Goal: Register for event/course

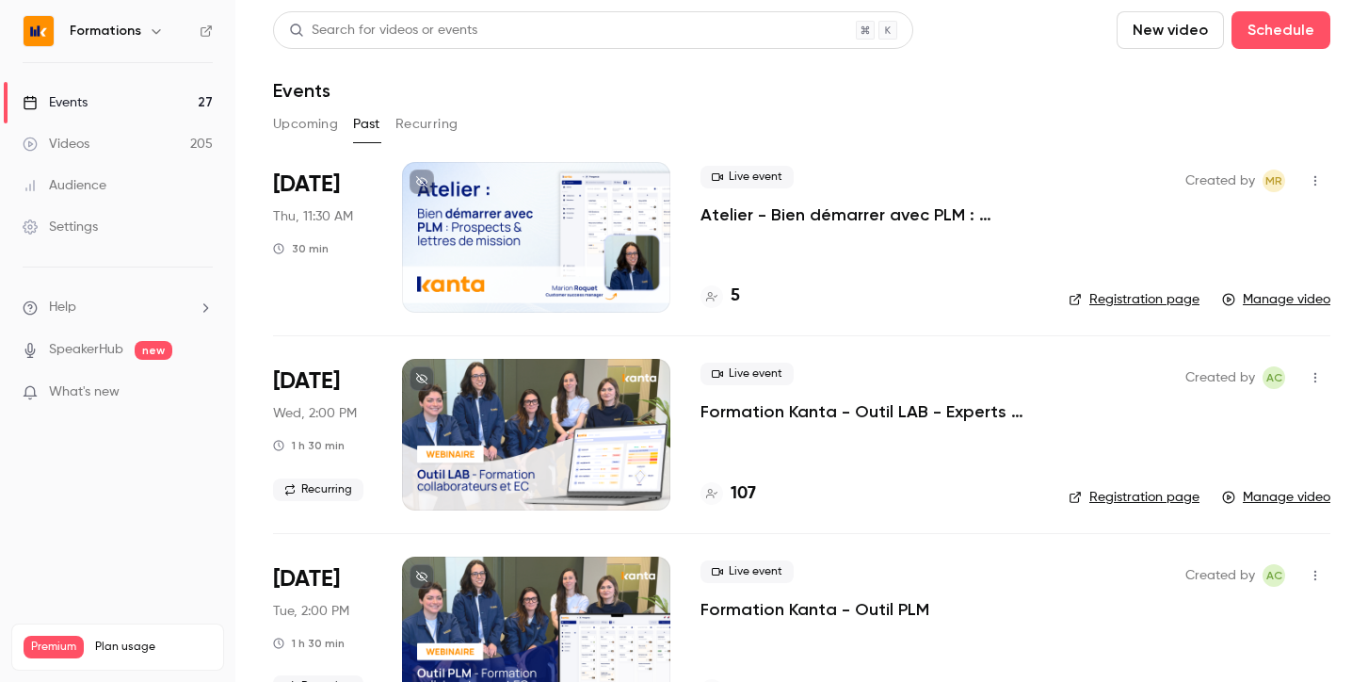
click at [297, 125] on button "Upcoming" at bounding box center [305, 124] width 65 height 30
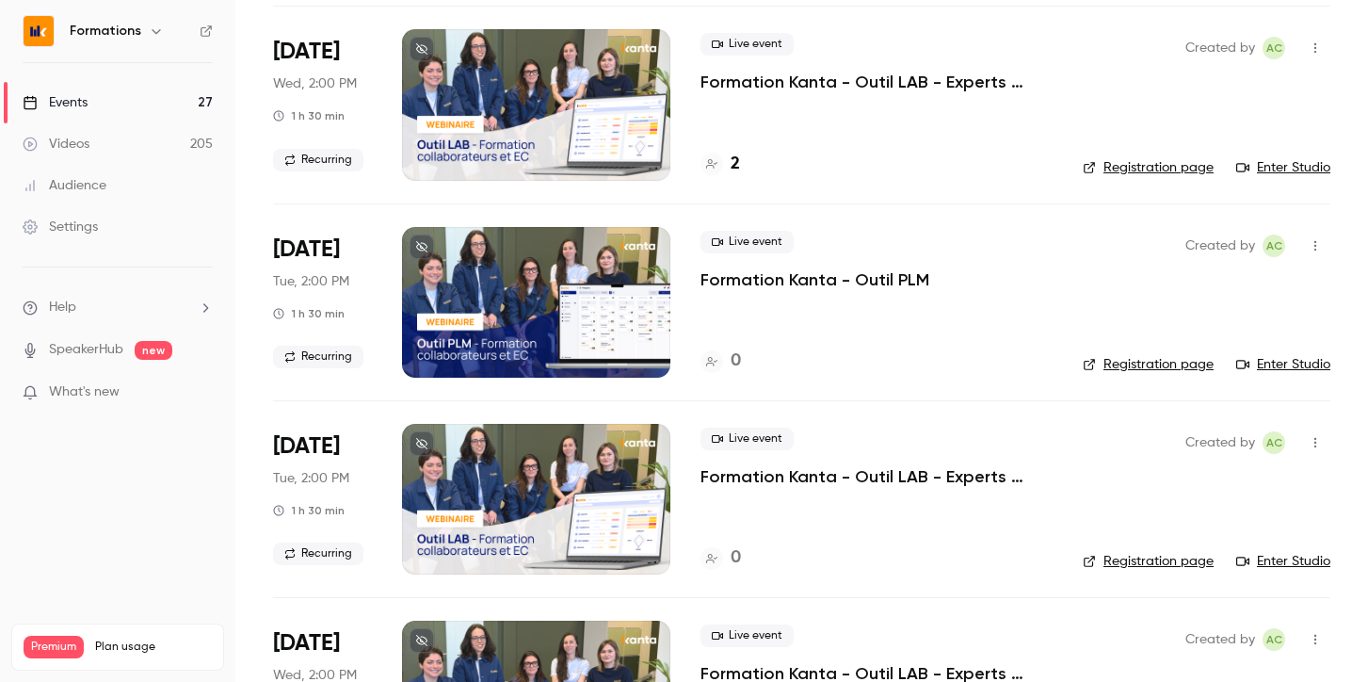
scroll to position [2297, 0]
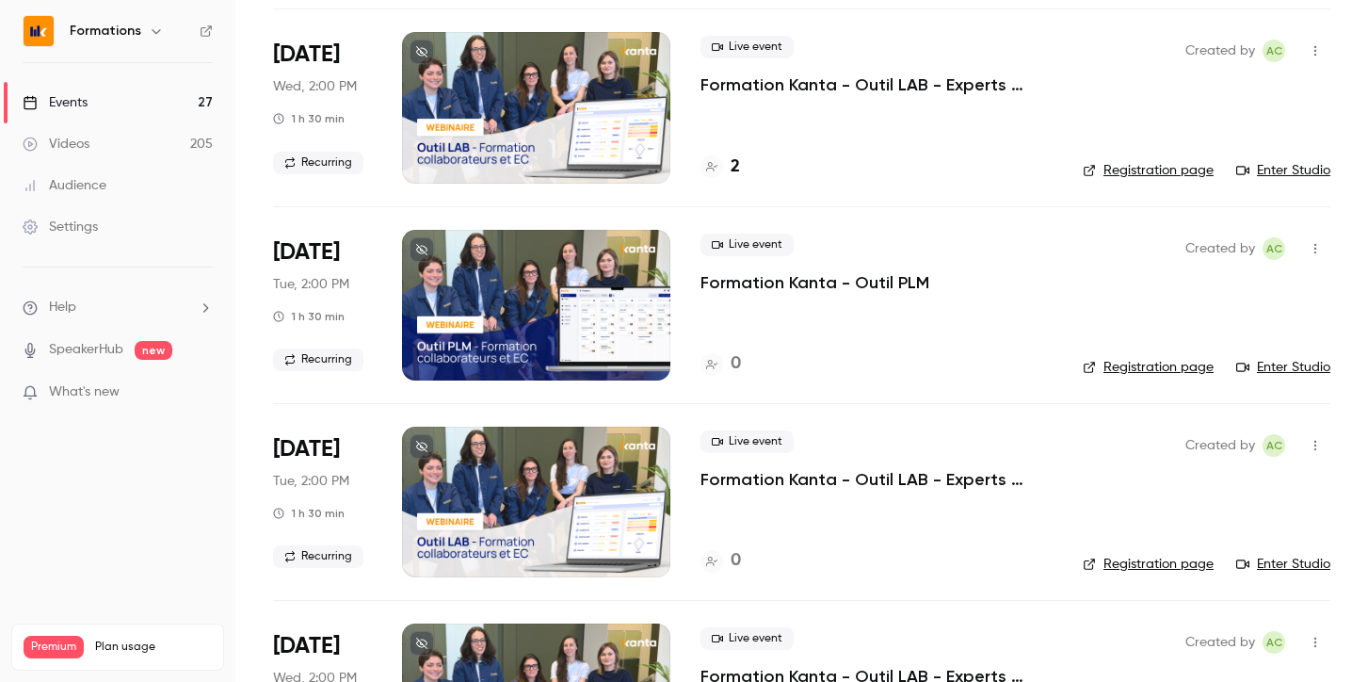
click at [766, 281] on p "Formation Kanta - Outil PLM" at bounding box center [814, 282] width 229 height 23
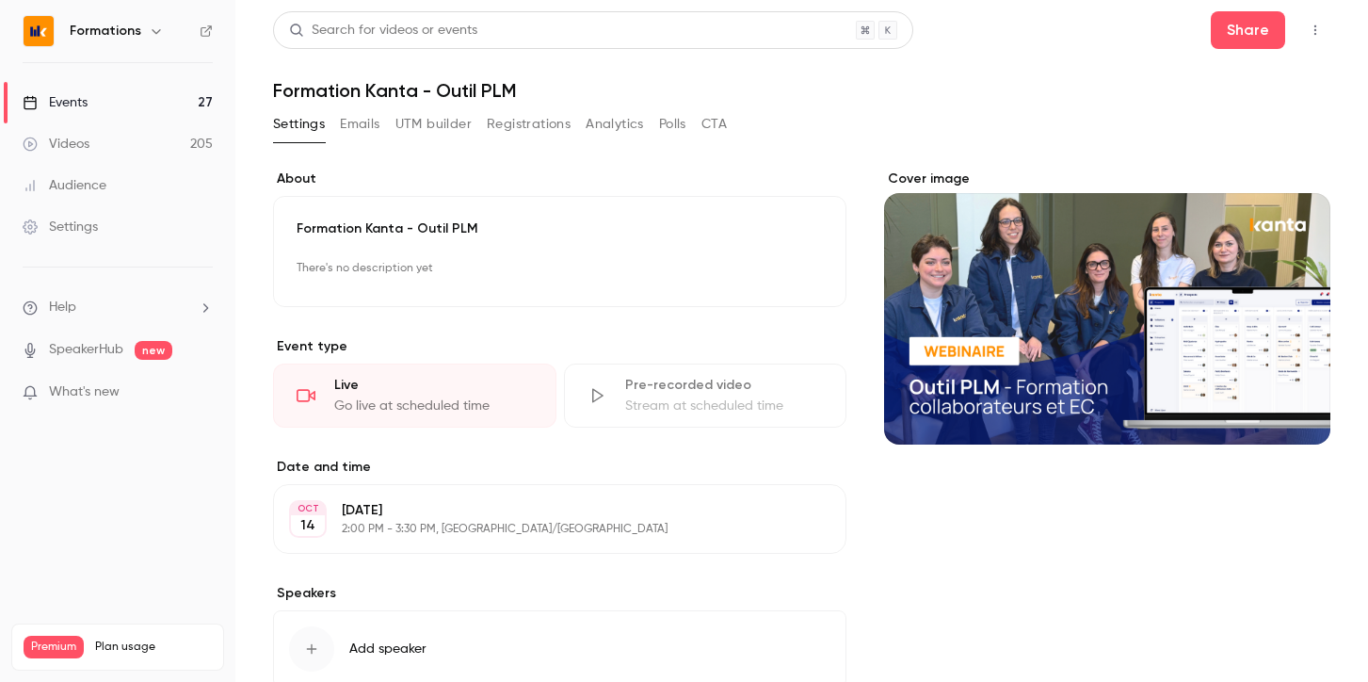
scroll to position [122, 0]
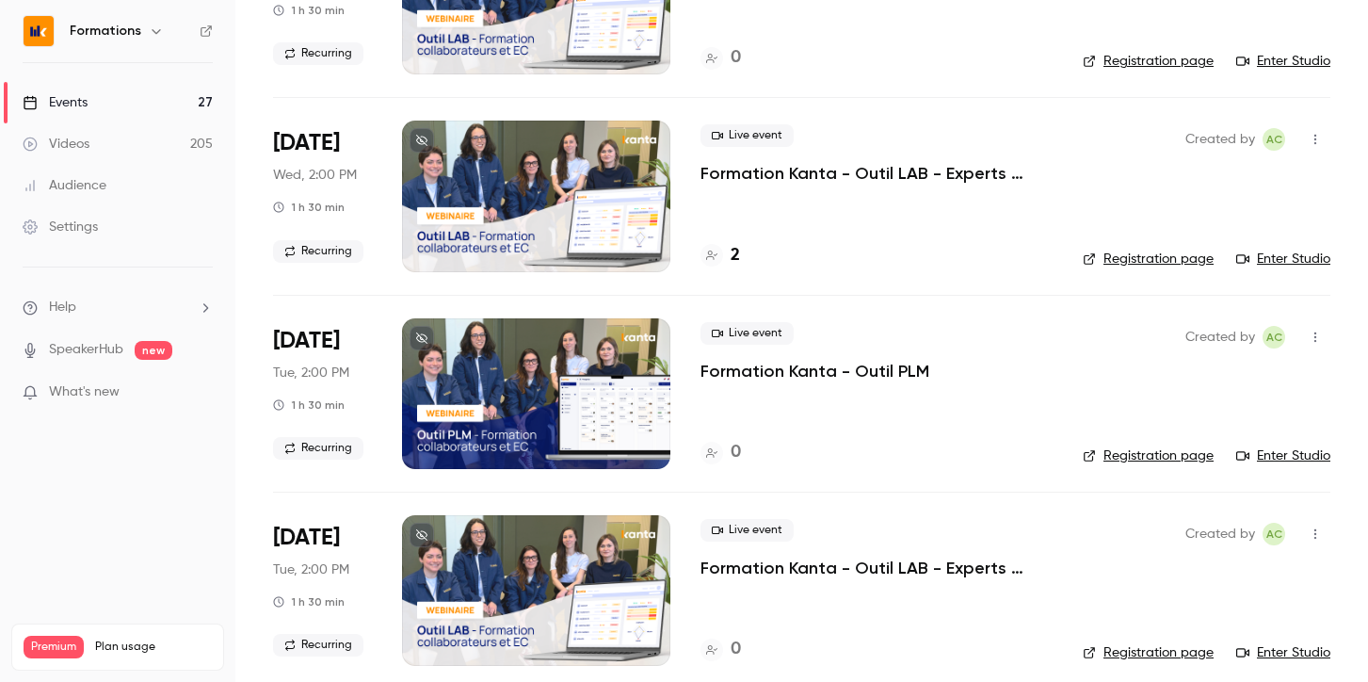
scroll to position [2290, 0]
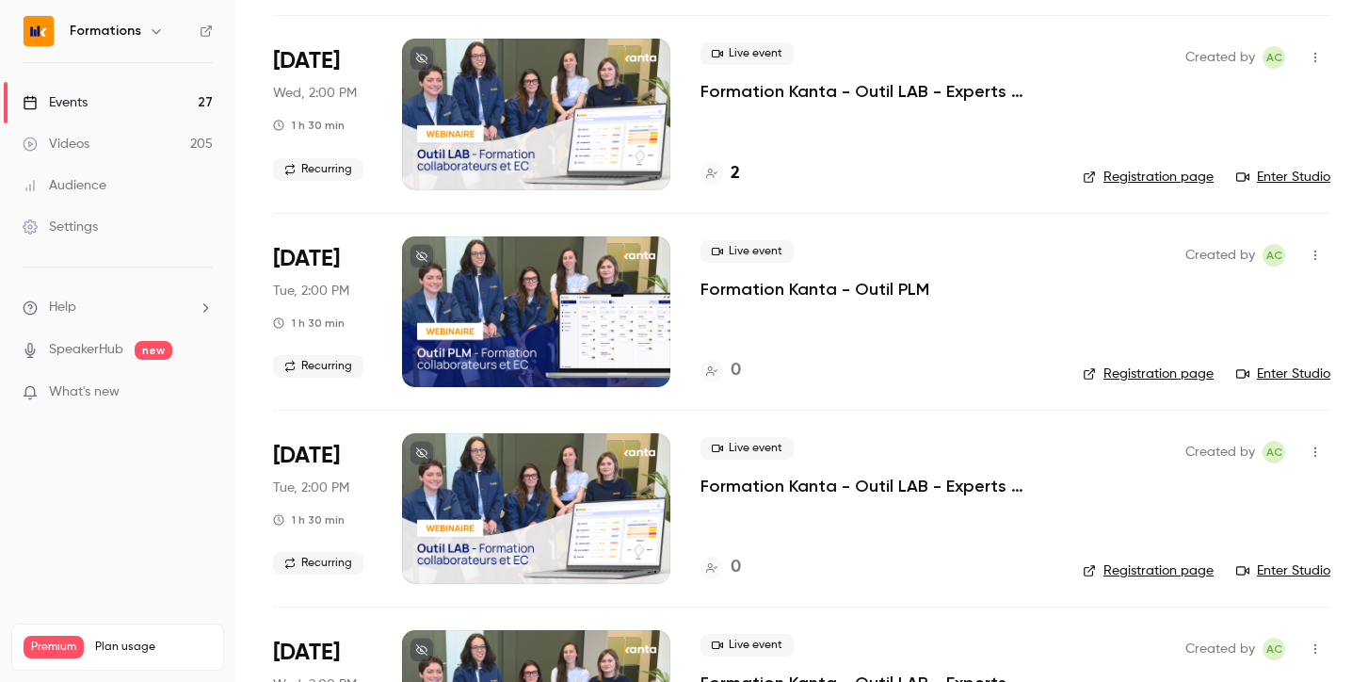
click at [782, 290] on p "Formation Kanta - Outil PLM" at bounding box center [814, 289] width 229 height 23
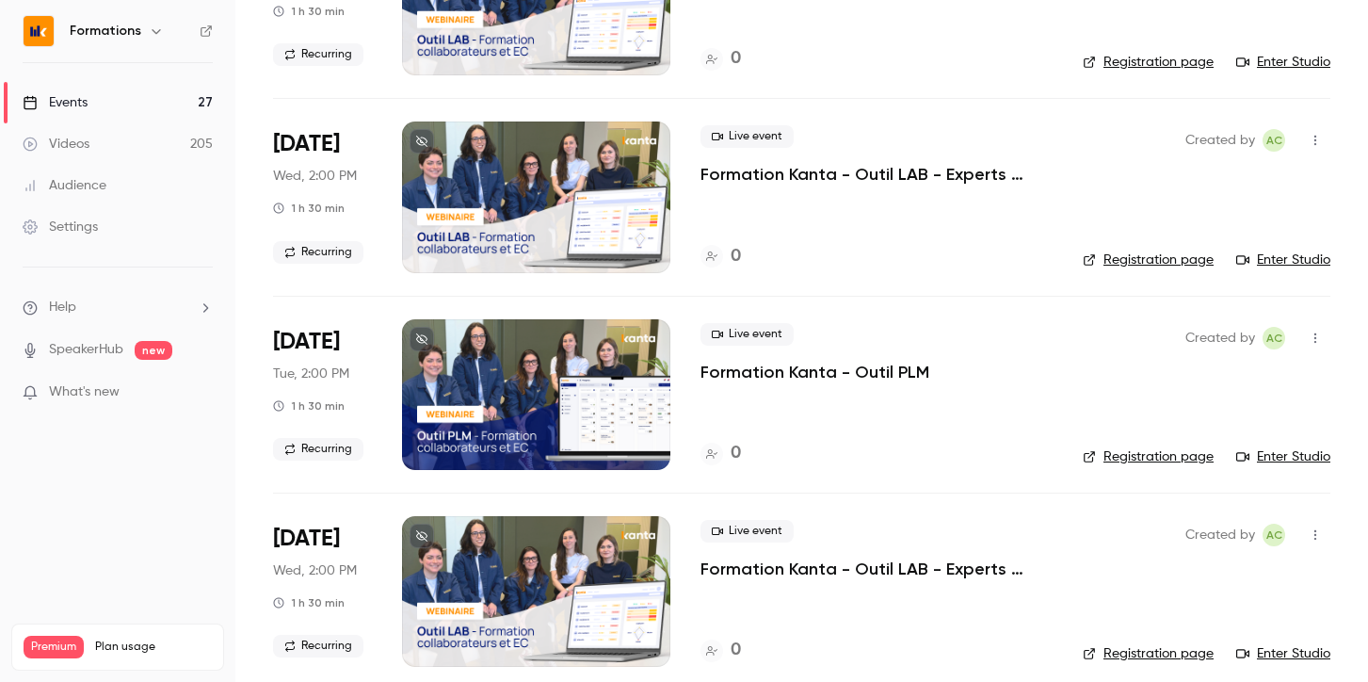
scroll to position [2798, 0]
